Goal: Information Seeking & Learning: Learn about a topic

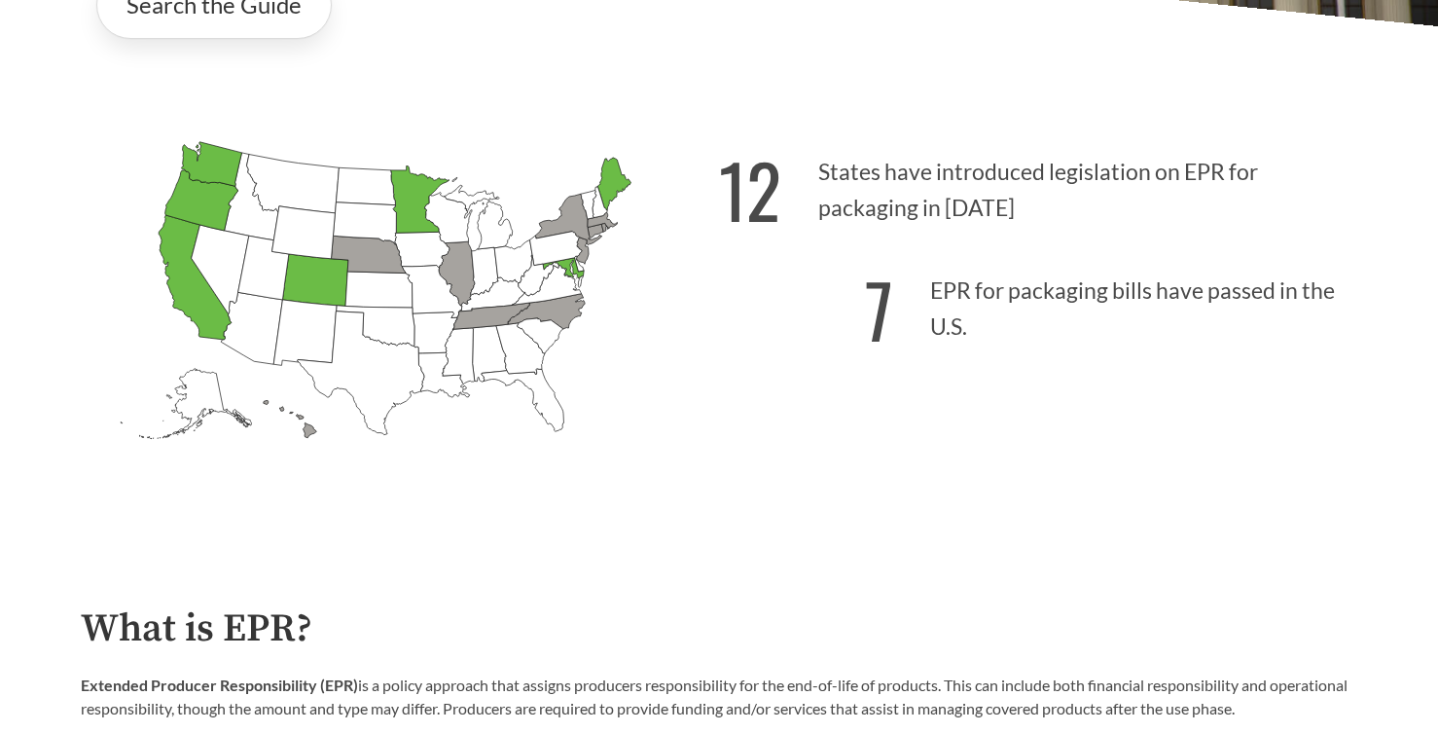
scroll to position [553, 0]
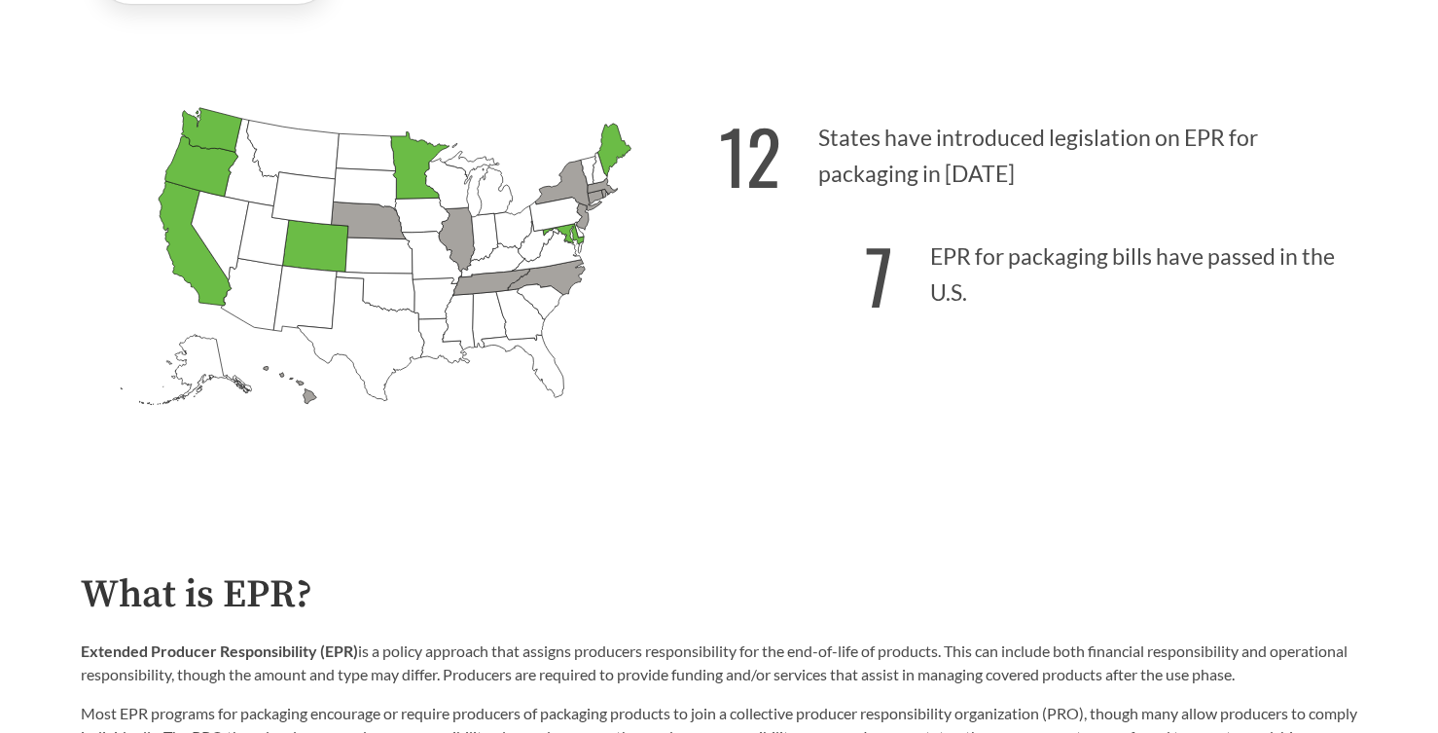
click at [520, 280] on icon "[US_STATE] Introduced: 1" at bounding box center [546, 276] width 77 height 35
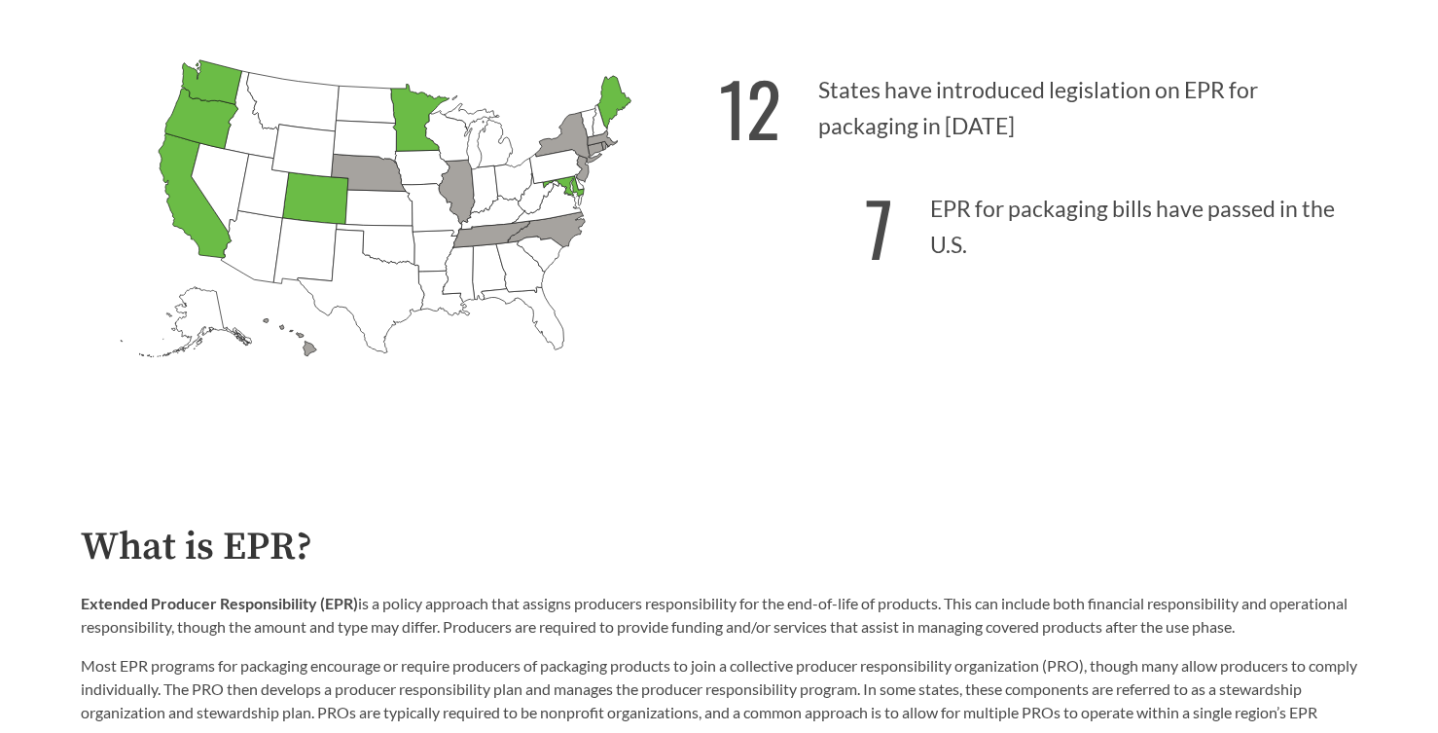
scroll to position [594, 0]
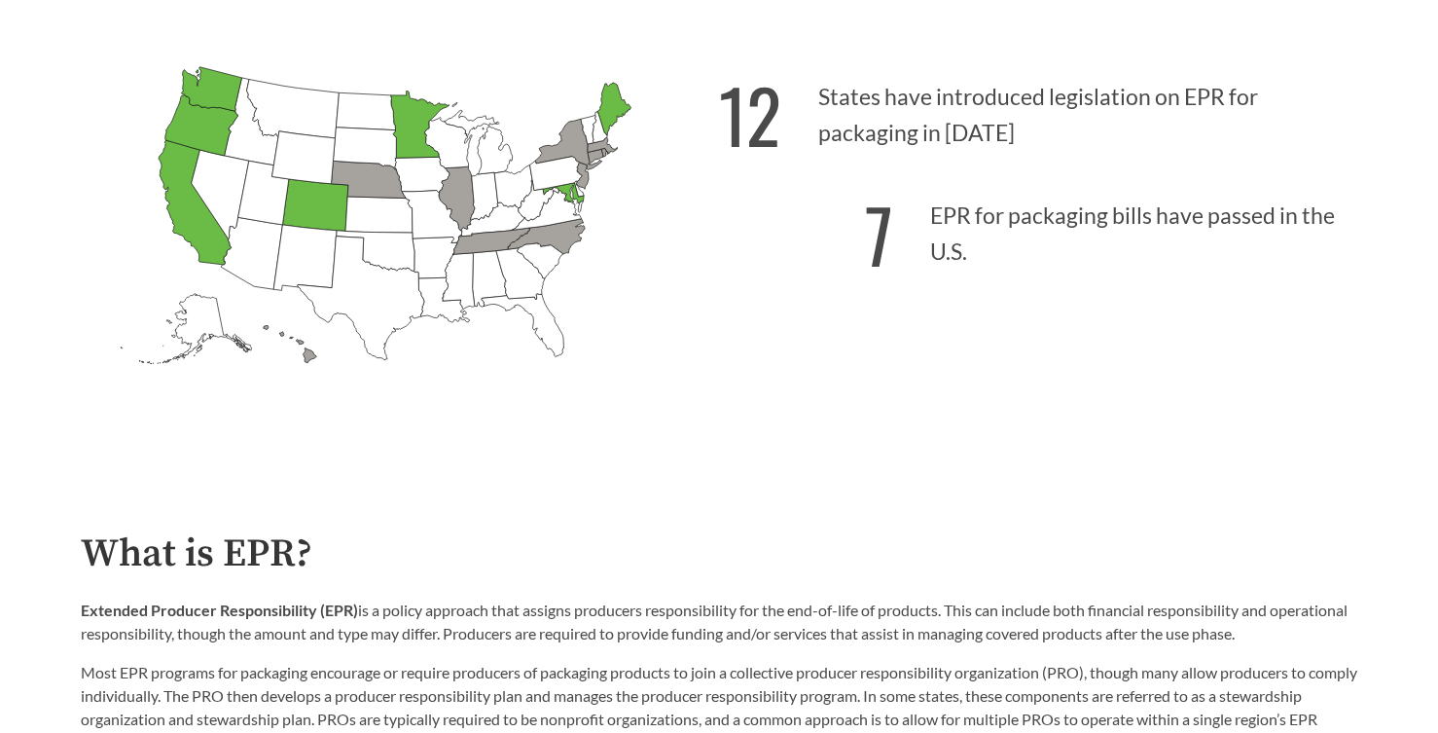
click at [464, 280] on icon "[US_STATE] Introduced:" at bounding box center [459, 281] width 32 height 56
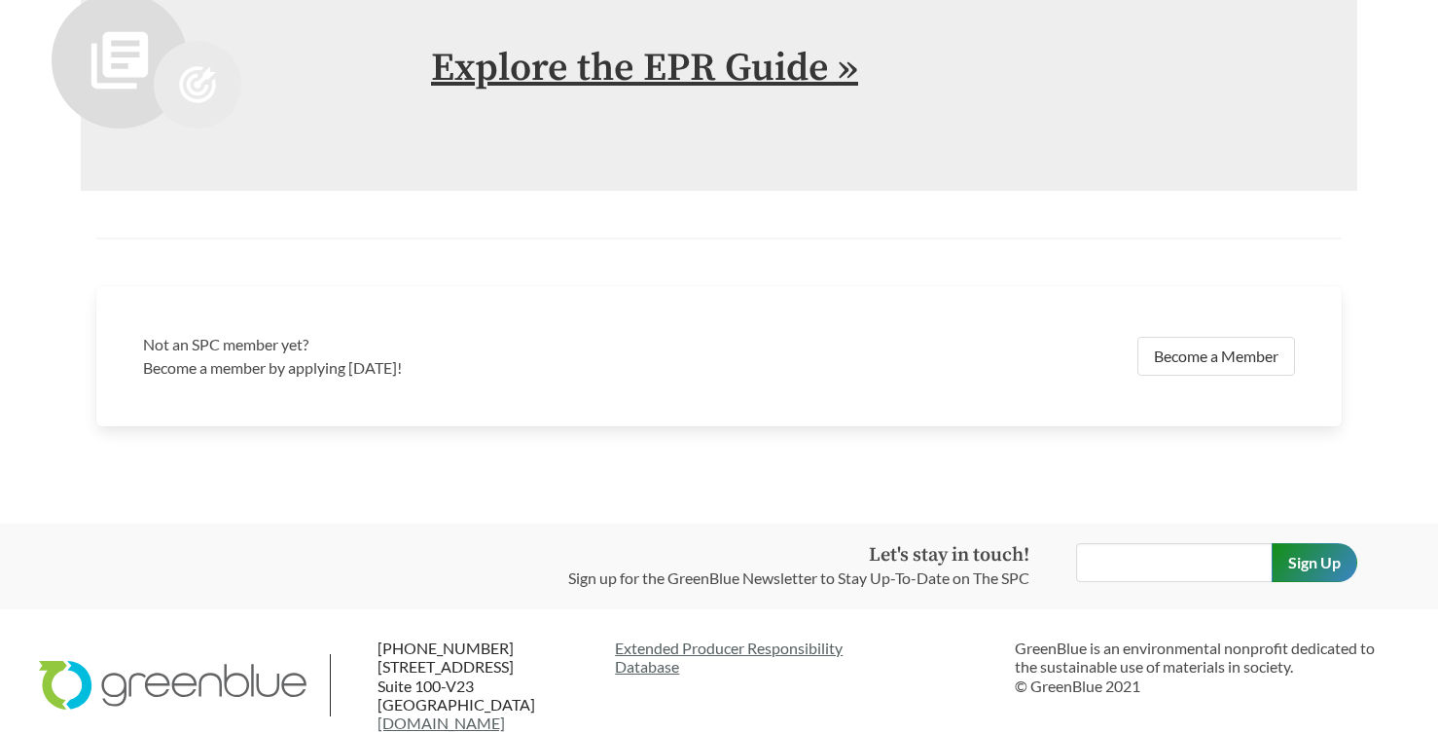
scroll to position [4341, 0]
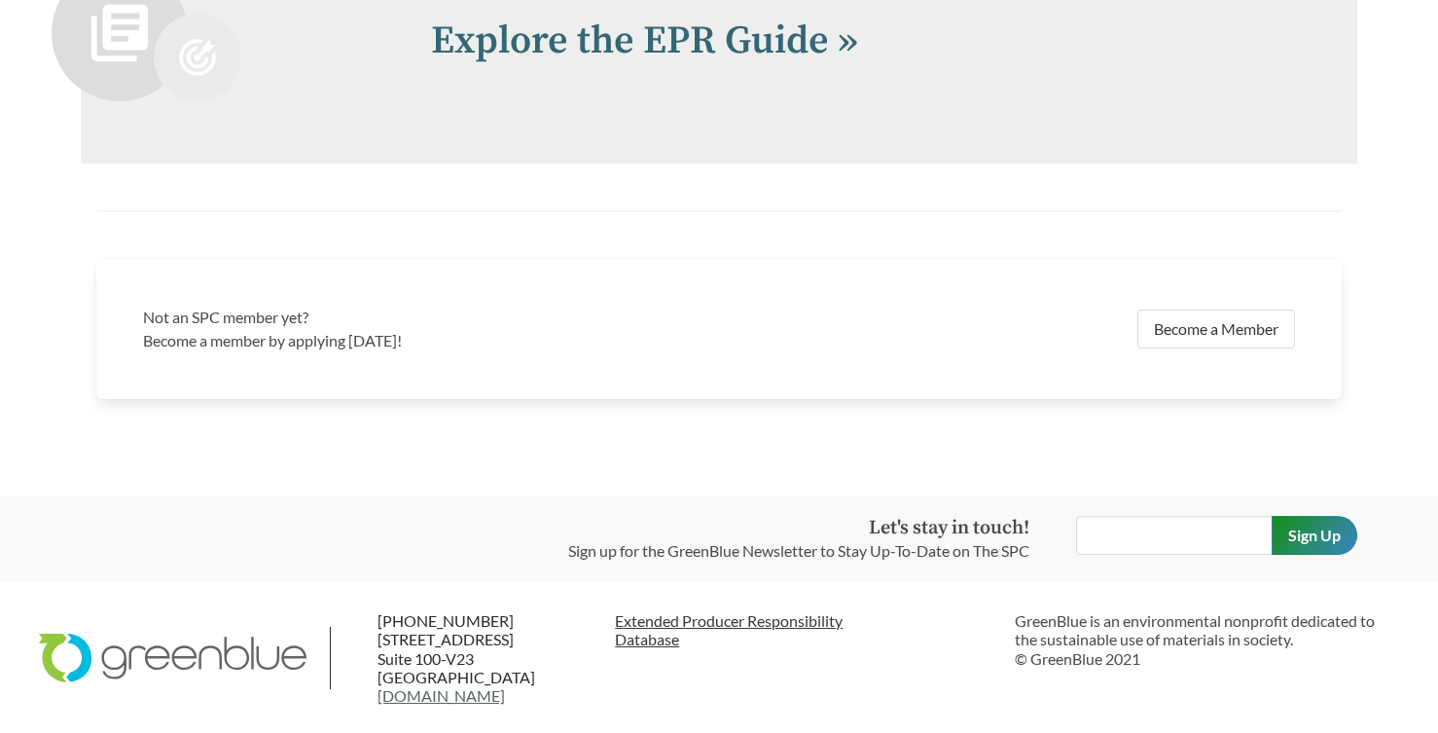
click at [630, 627] on link "Extended Producer Responsibility Database" at bounding box center [807, 629] width 384 height 37
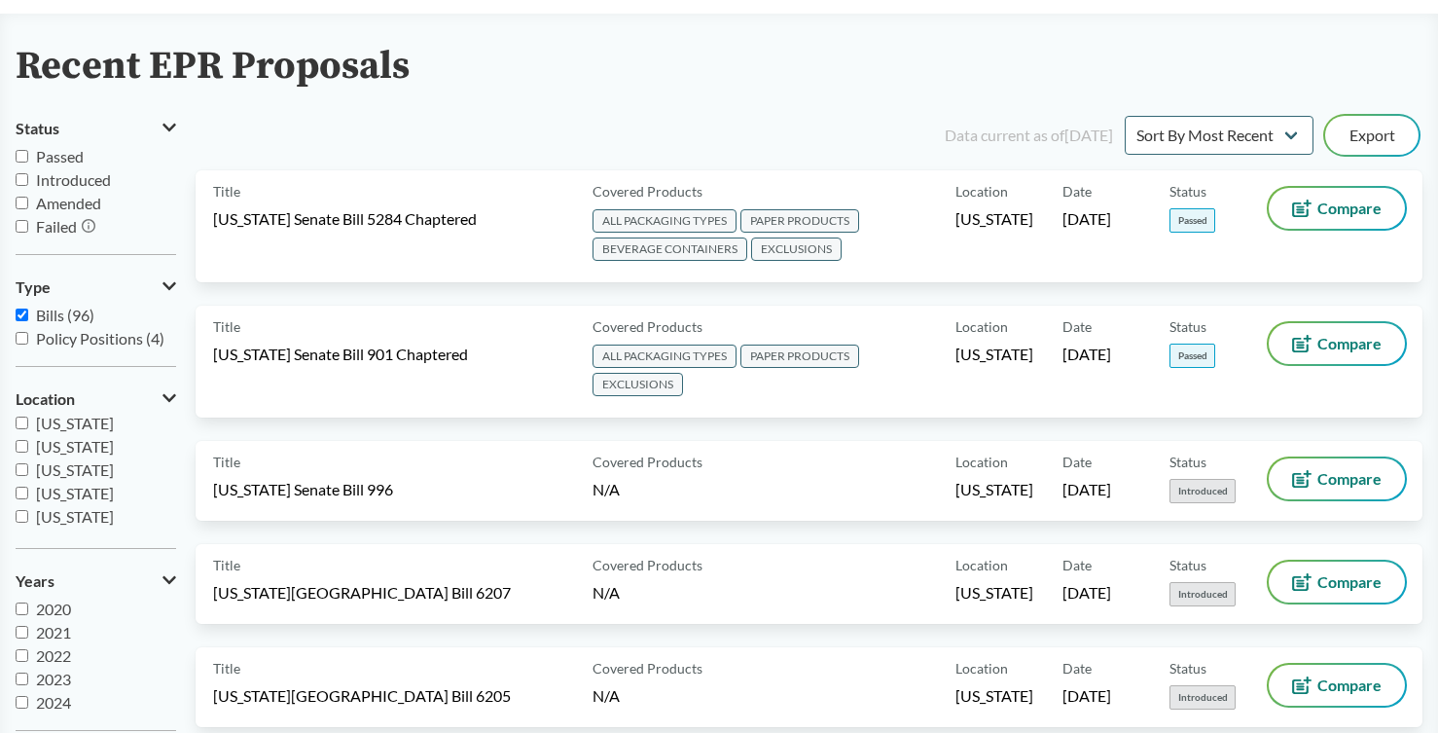
scroll to position [420, 0]
click at [172, 275] on button "Type" at bounding box center [96, 287] width 161 height 33
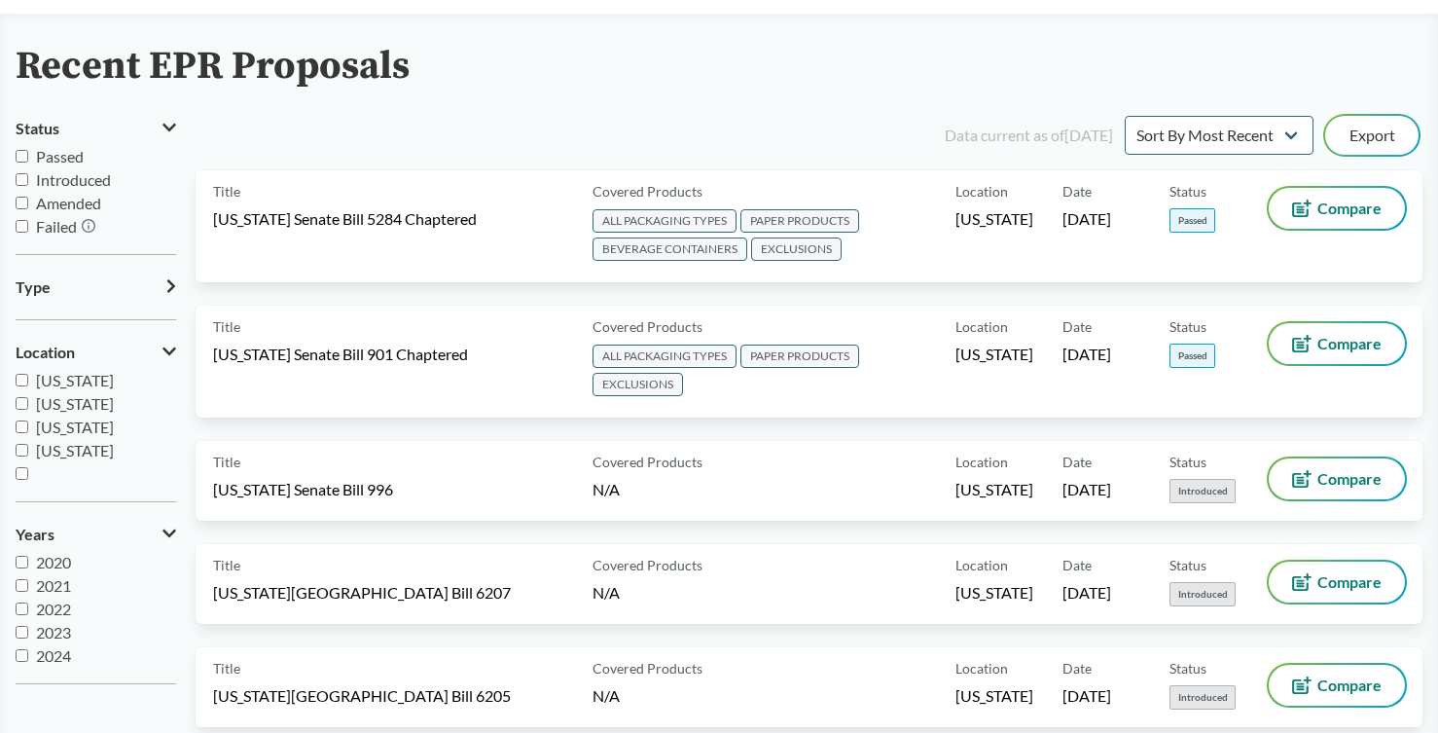
click at [172, 275] on button "Type" at bounding box center [96, 287] width 161 height 33
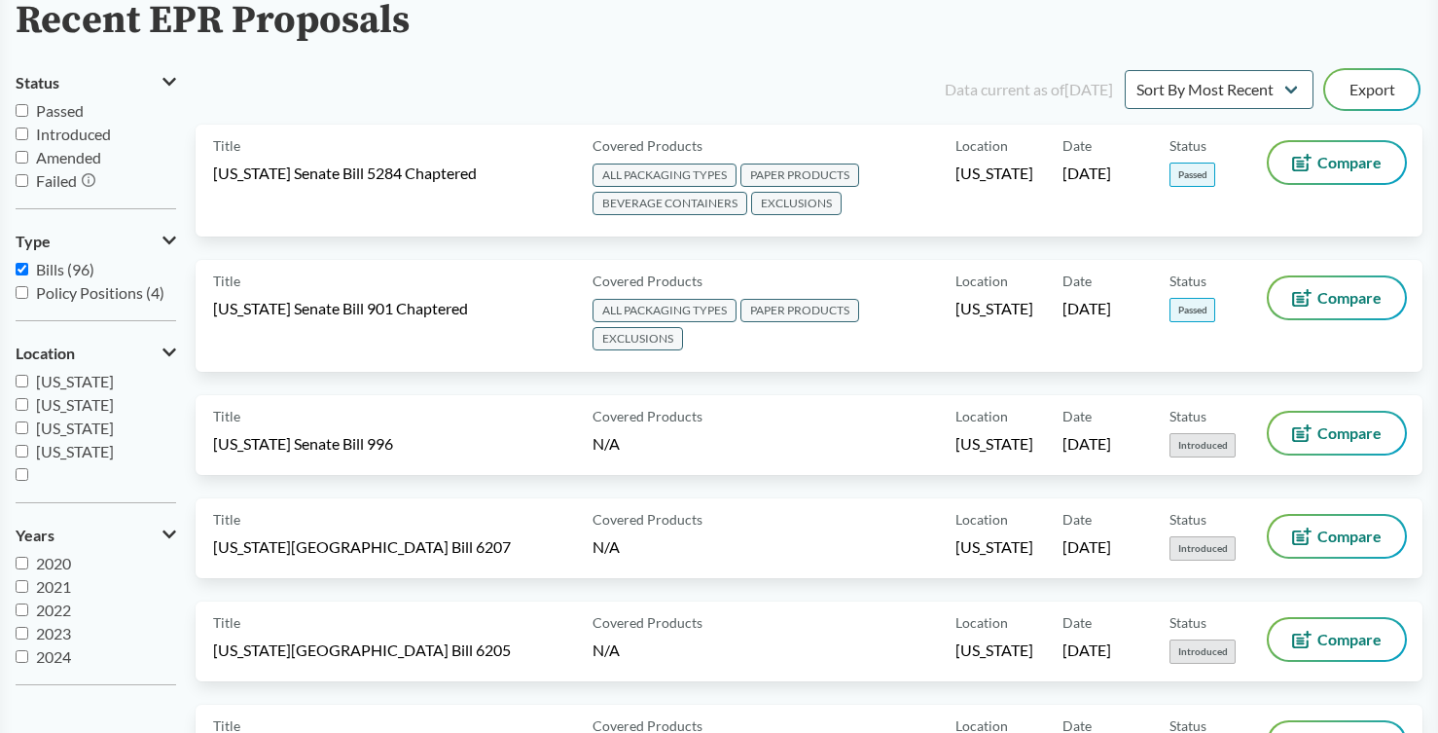
scroll to position [147, 0]
click at [21, 106] on input "Passed" at bounding box center [22, 109] width 13 height 13
checkbox input "true"
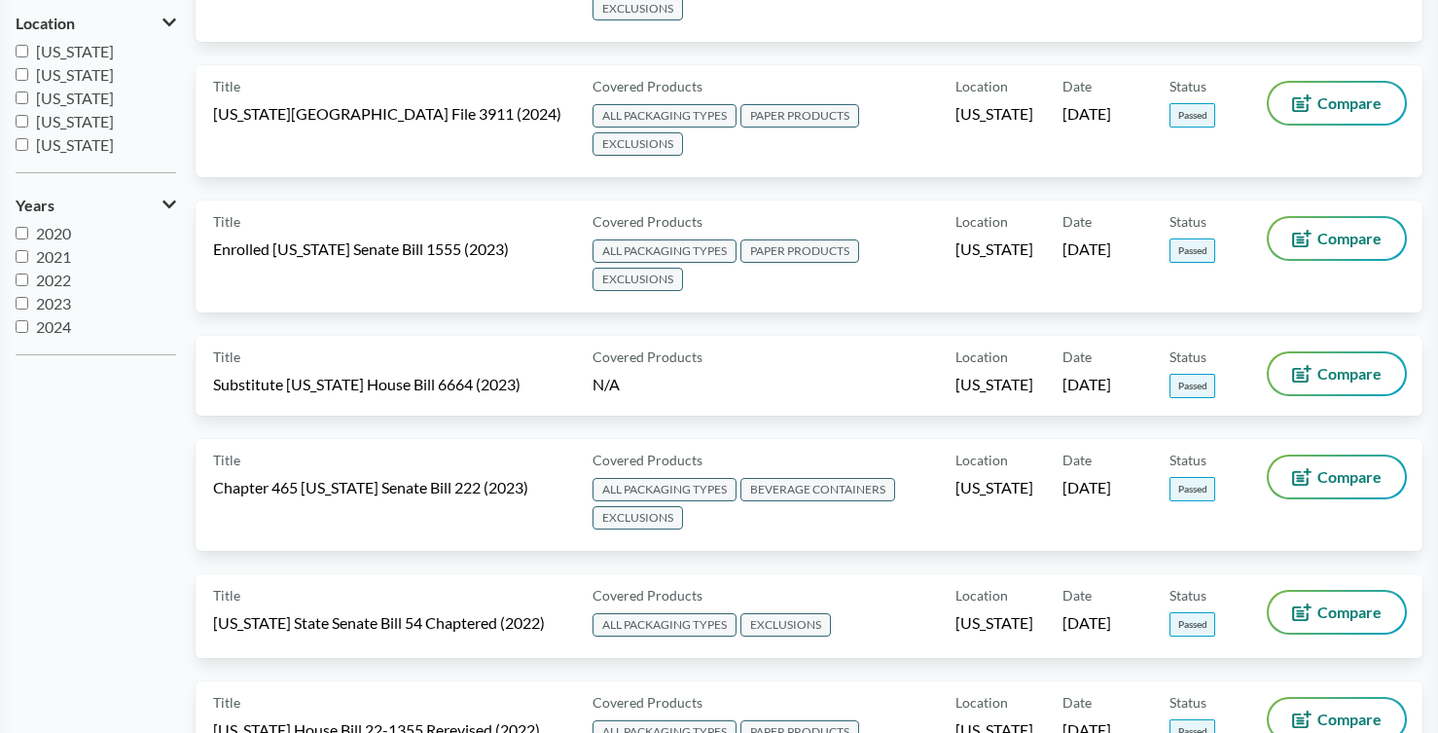
scroll to position [484, 0]
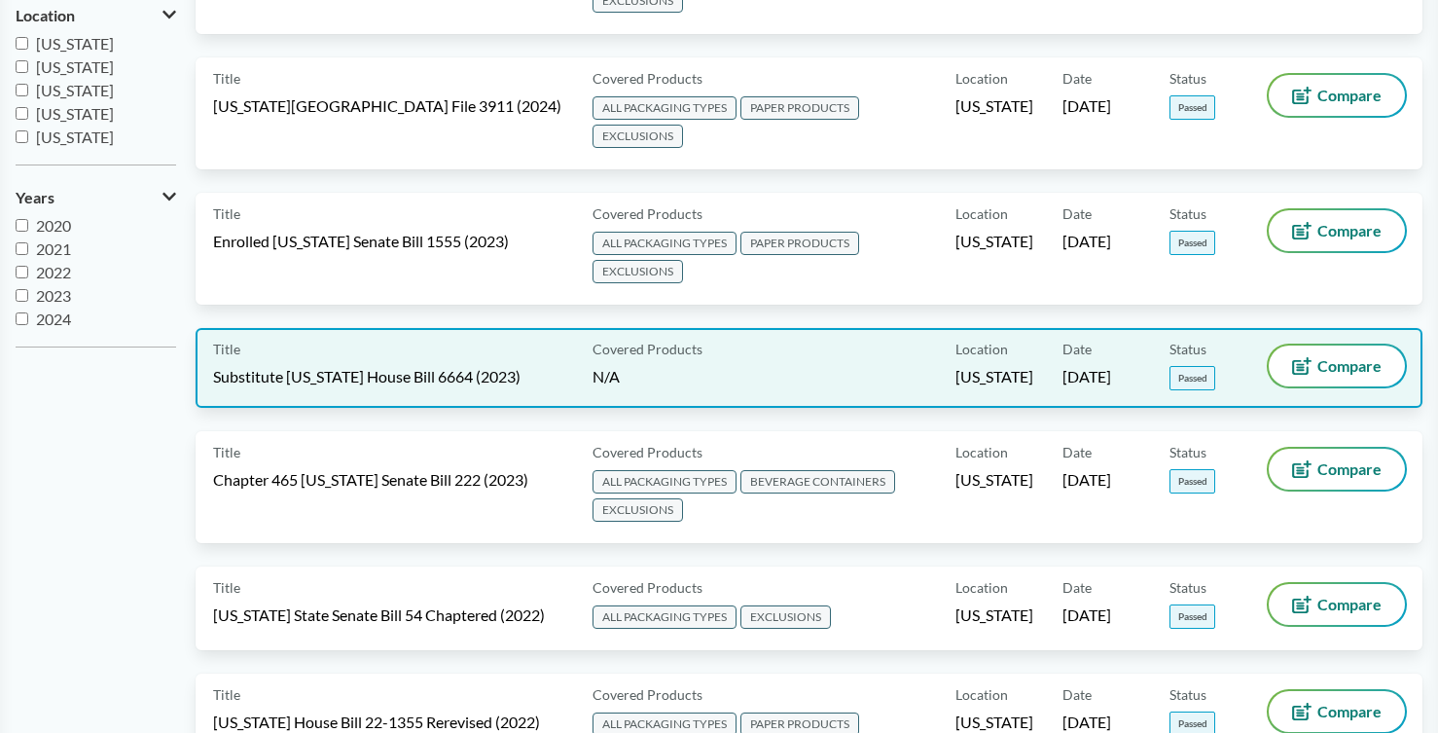
click at [810, 365] on div "Covered Products N/A" at bounding box center [771, 368] width 372 height 45
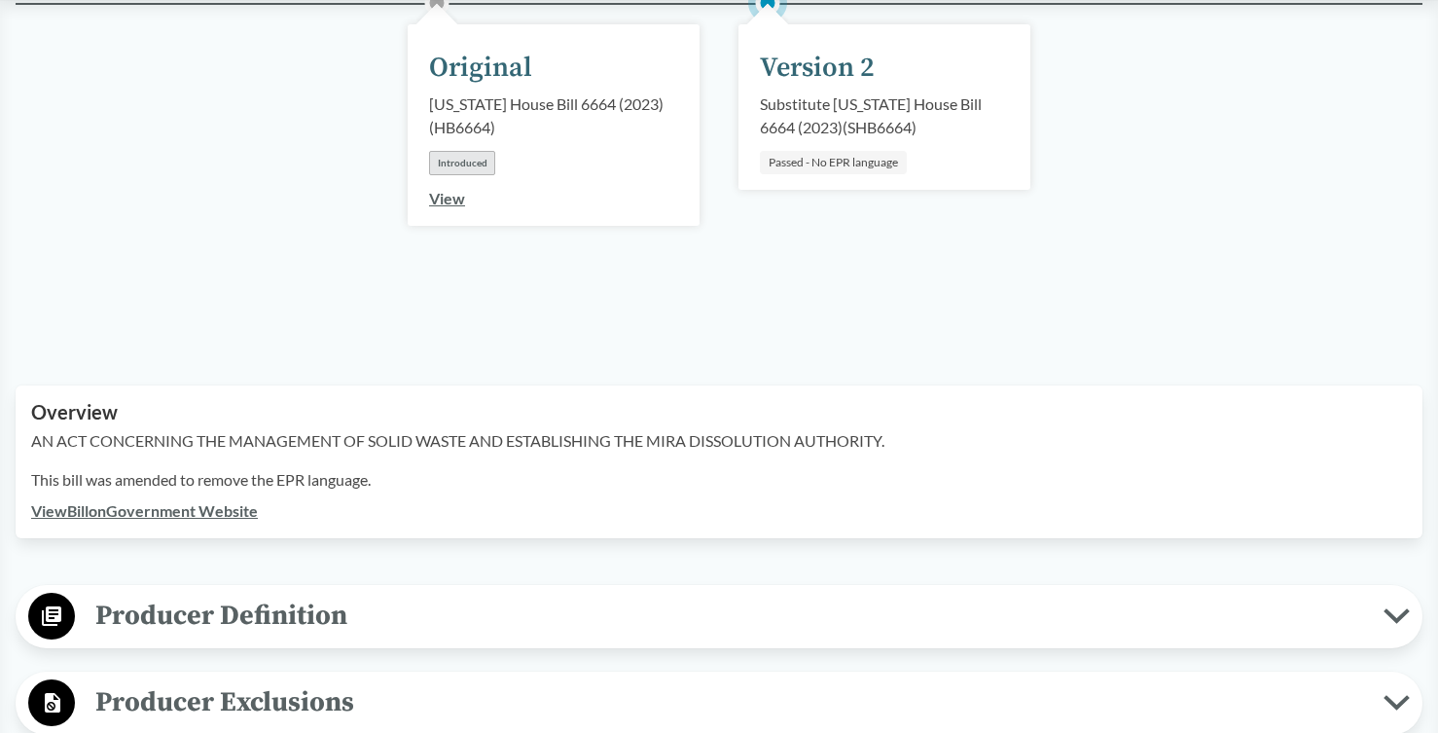
scroll to position [335, 0]
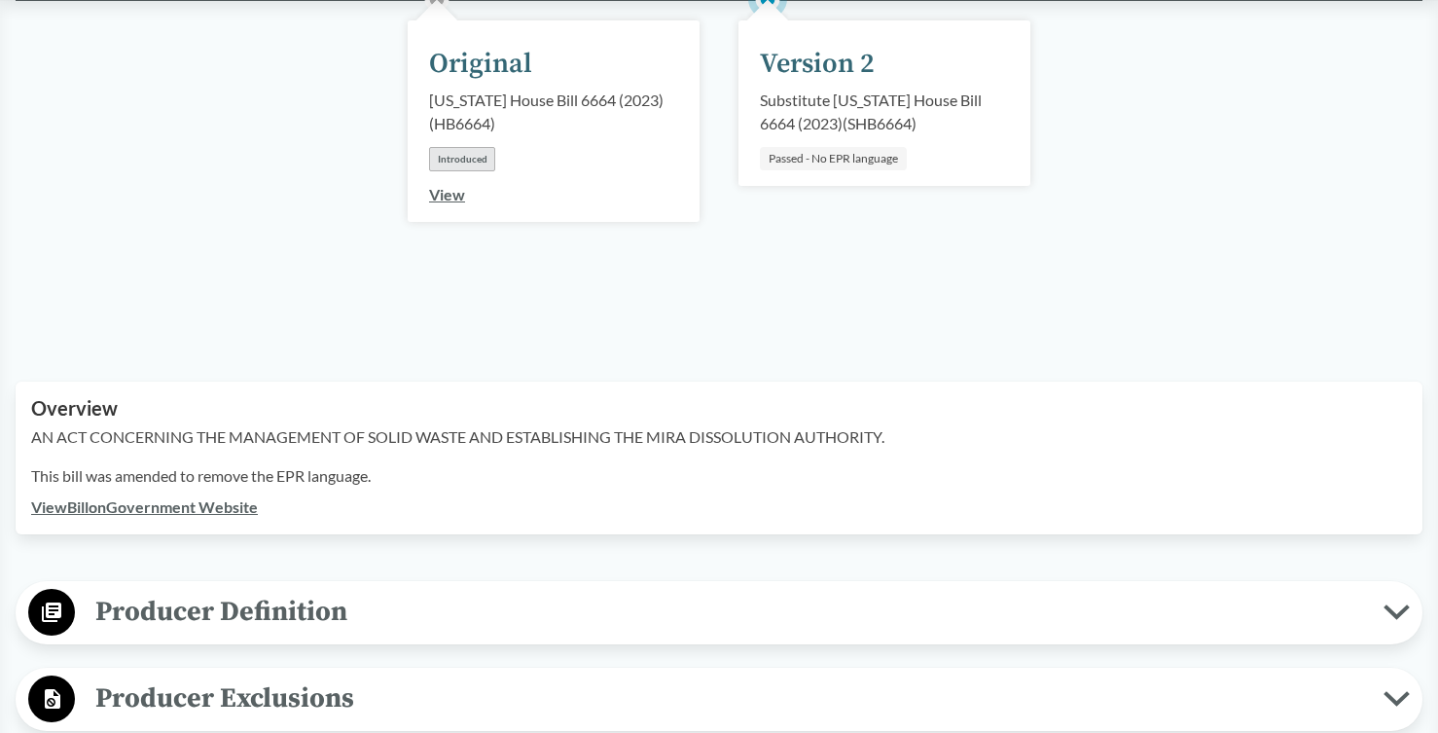
click at [199, 511] on link "View Bill on Government Website" at bounding box center [144, 506] width 227 height 18
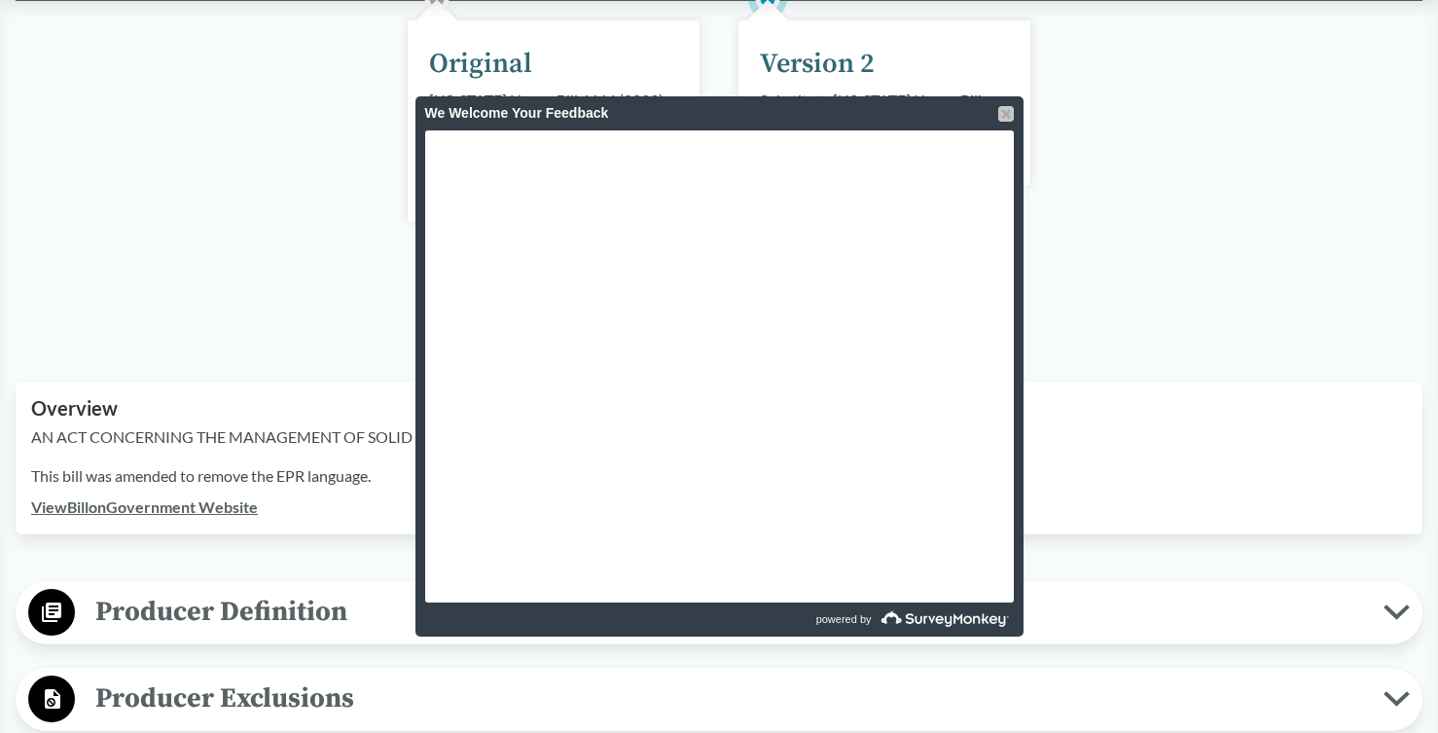
click at [1007, 112] on div at bounding box center [1007, 114] width 16 height 16
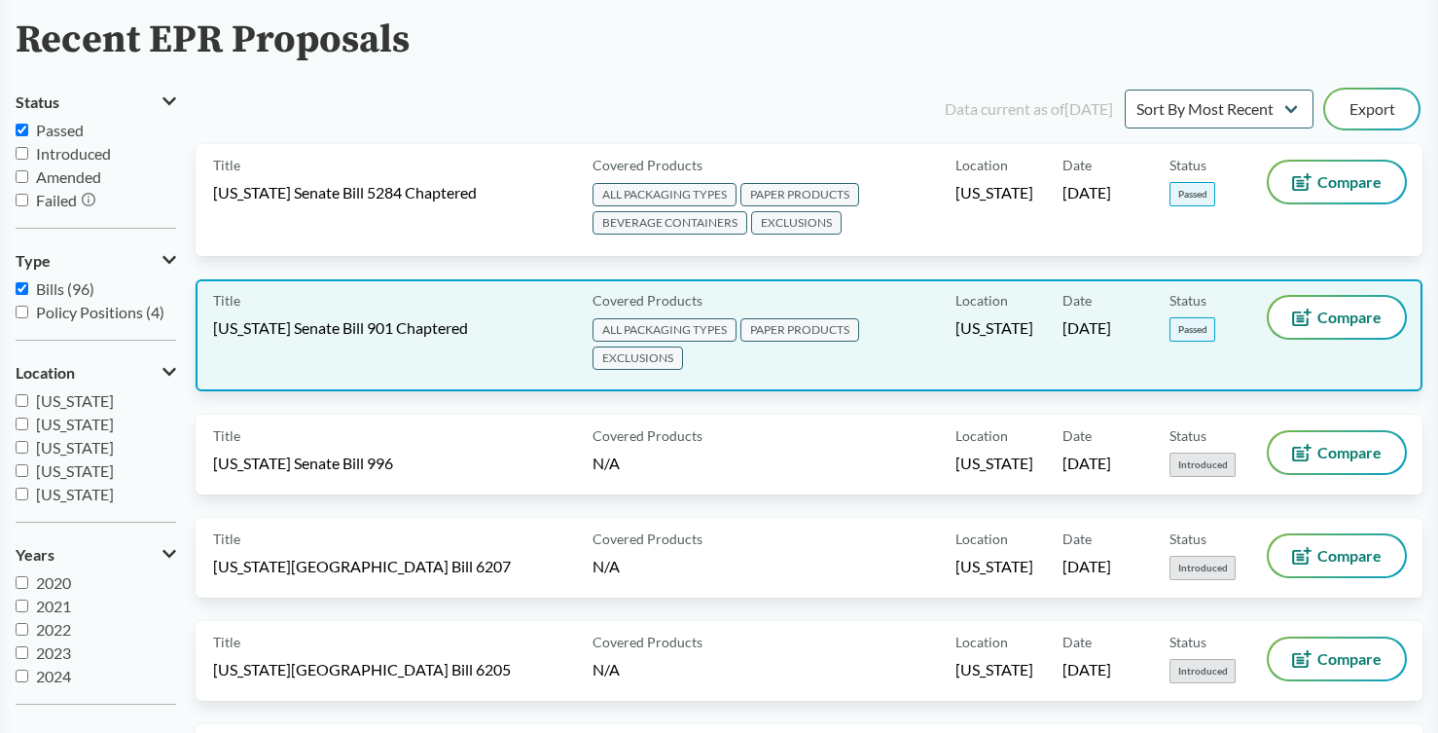
scroll to position [118, 0]
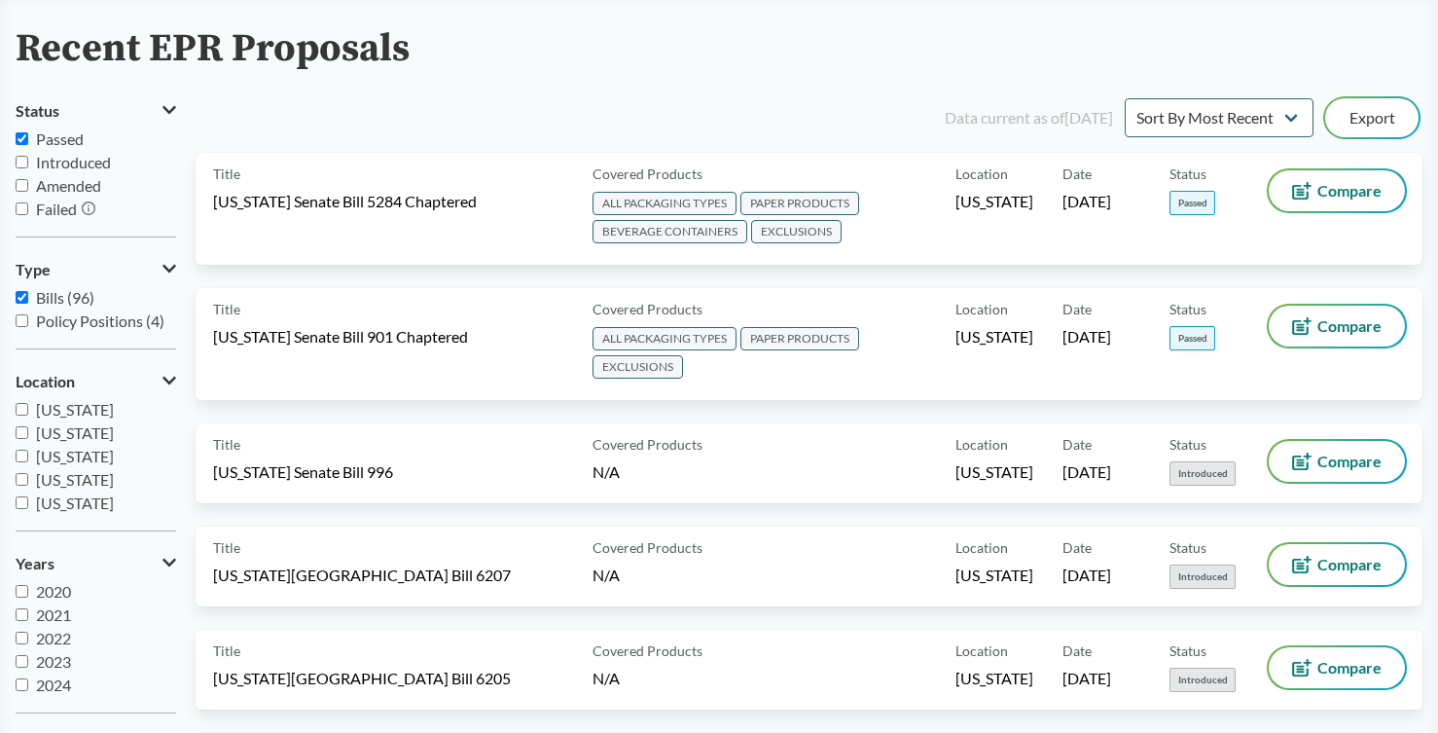
click at [25, 140] on input "Passed" at bounding box center [22, 138] width 13 height 13
checkbox input "true"
click at [24, 293] on input "Bills (96)" at bounding box center [22, 297] width 13 height 13
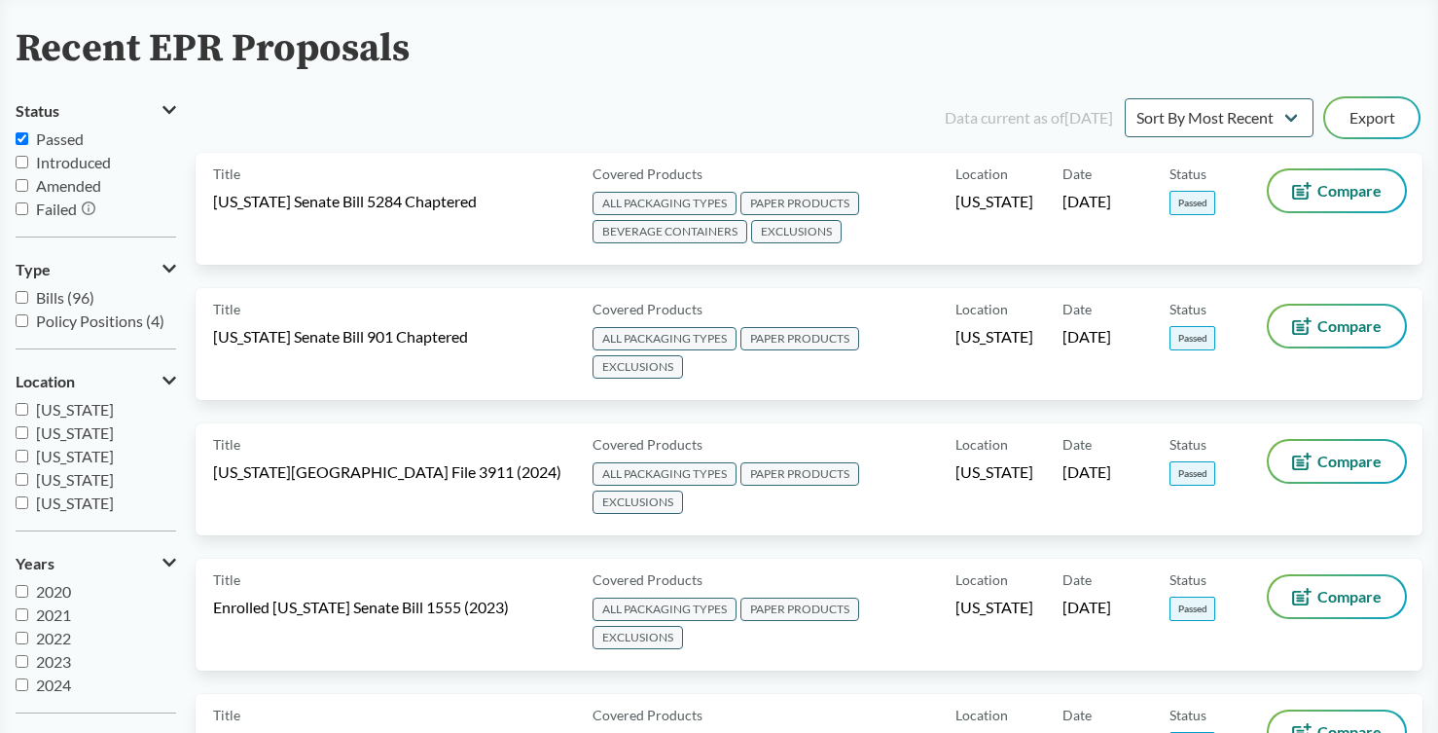
click at [22, 298] on input "Bills (96)" at bounding box center [22, 297] width 13 height 13
checkbox input "true"
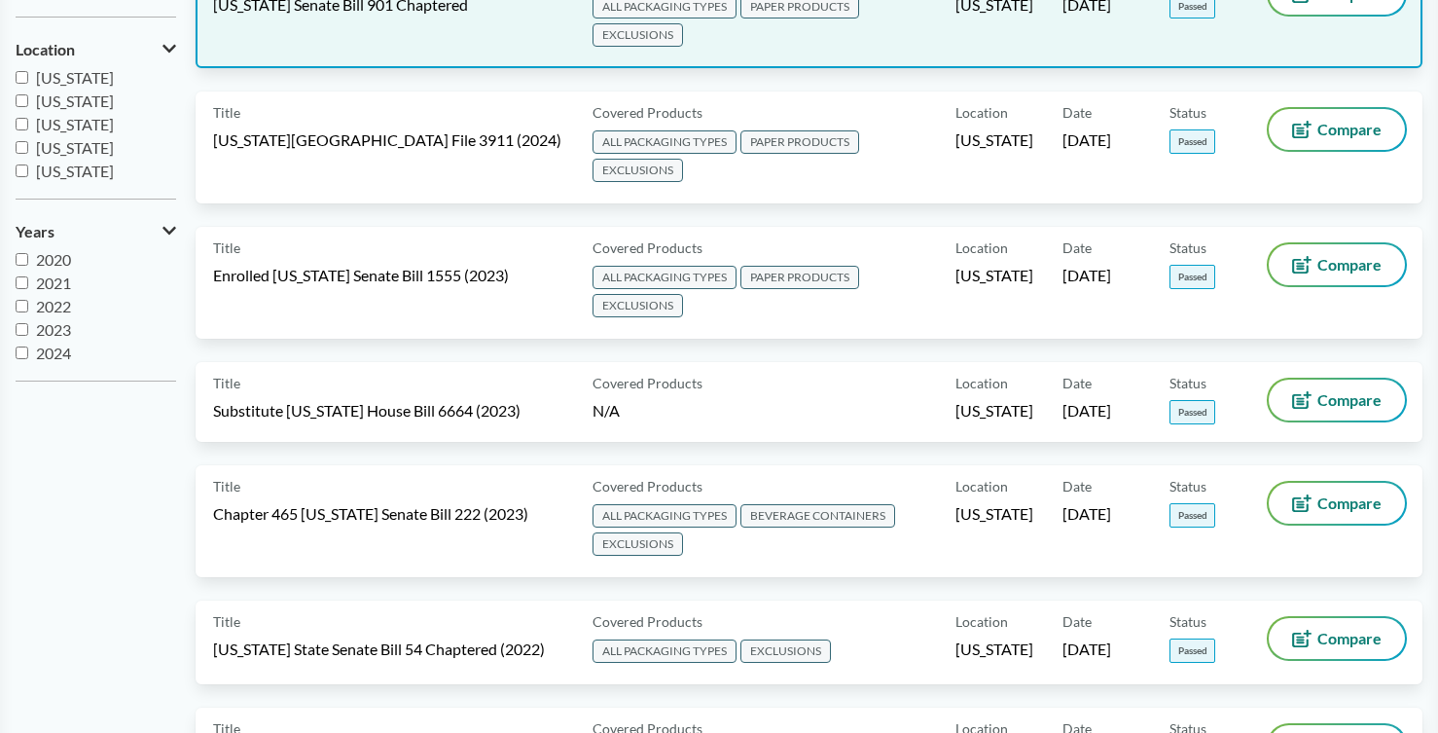
scroll to position [449, 0]
